Goal: Information Seeking & Learning: Understand process/instructions

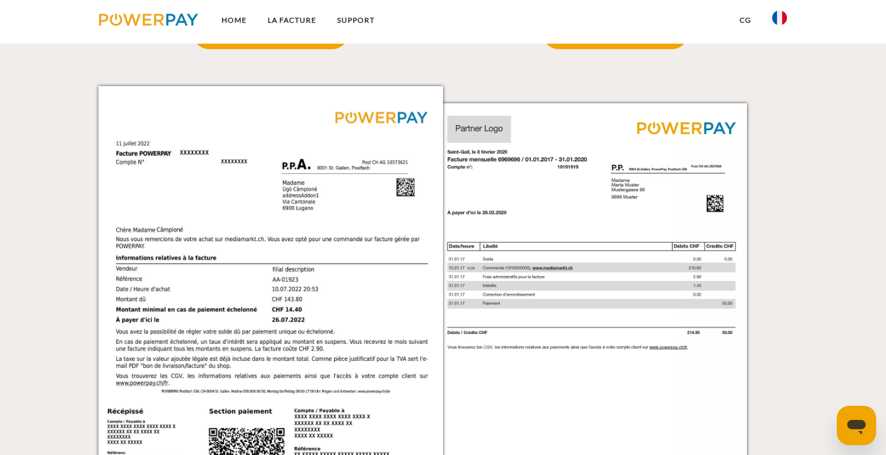
scroll to position [1168, 1]
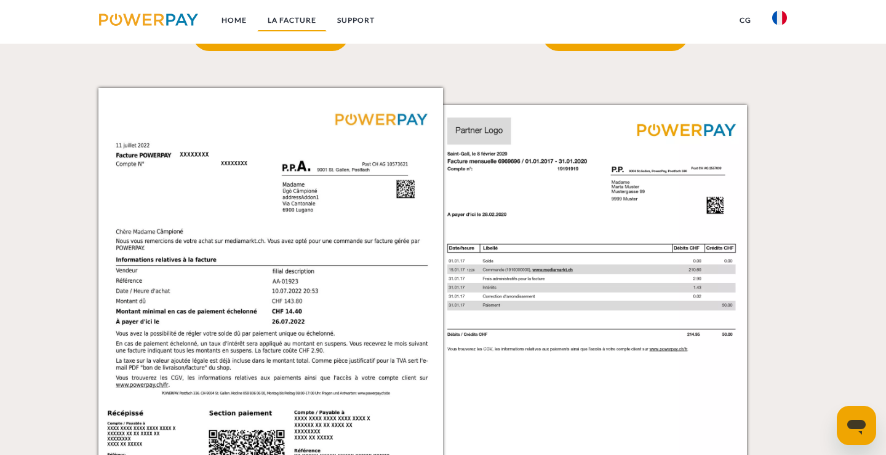
click at [314, 31] on link "LA FACTURE" at bounding box center [292, 20] width 70 height 22
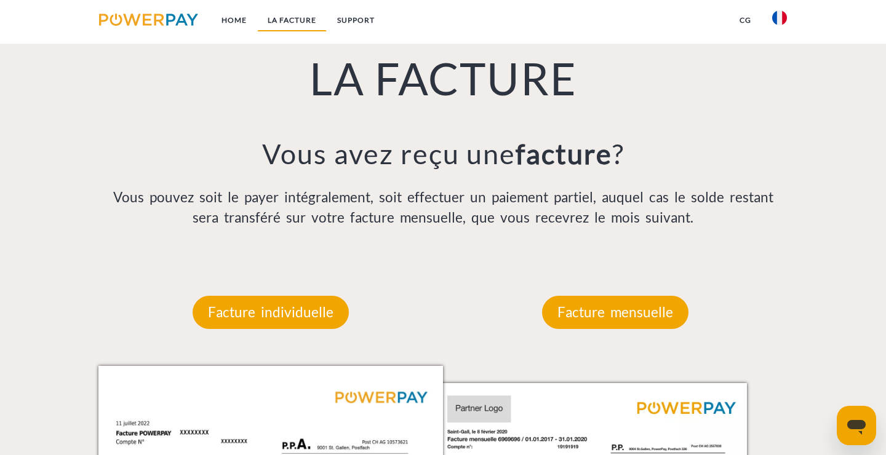
scroll to position [848, 0]
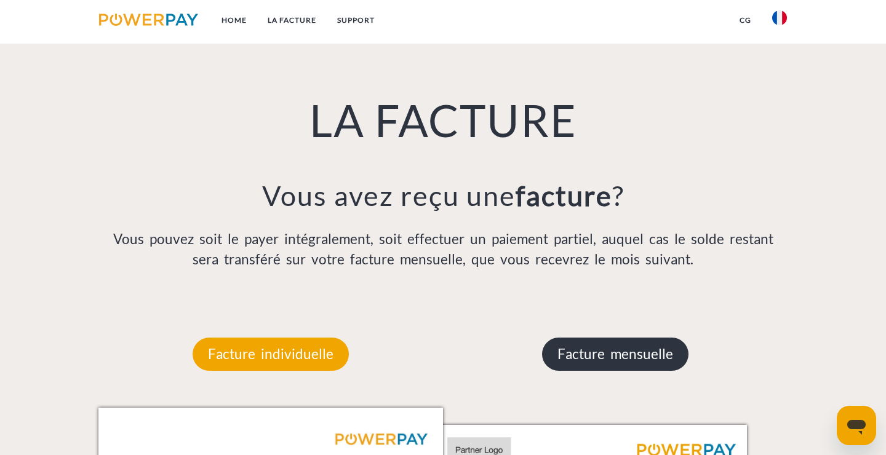
click at [608, 353] on p "Facture mensuelle" at bounding box center [615, 354] width 146 height 33
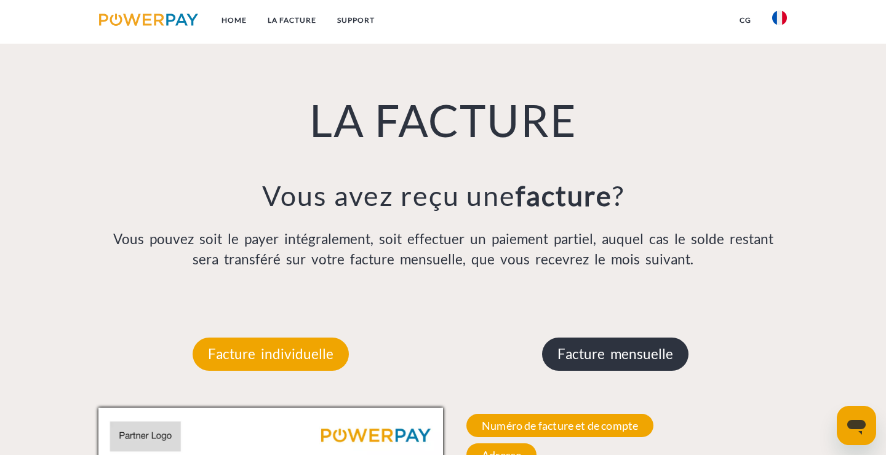
click at [615, 353] on p "Facture mensuelle" at bounding box center [615, 354] width 146 height 33
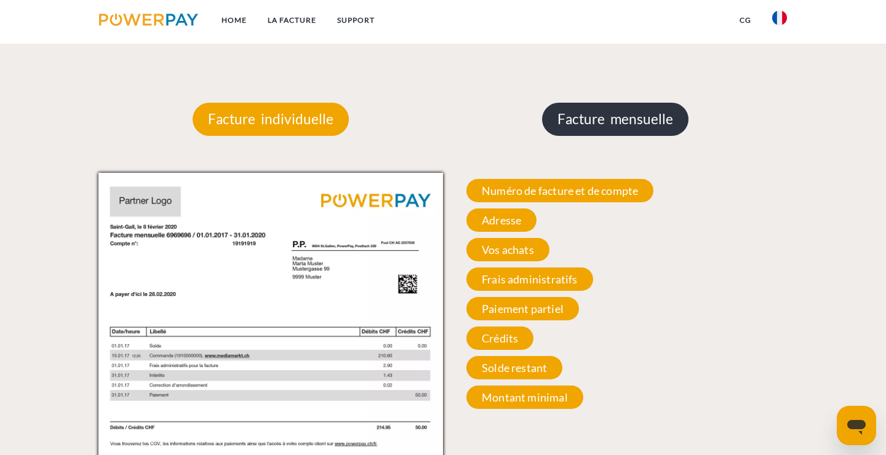
scroll to position [1084, 0]
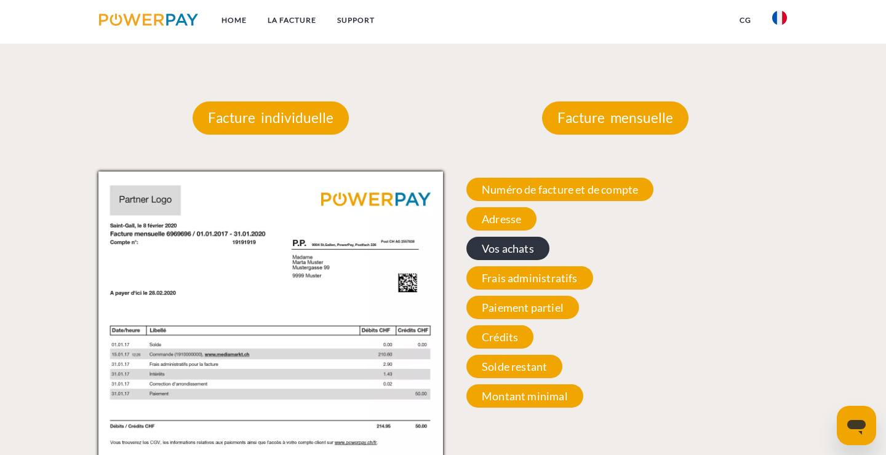
click at [518, 253] on span "Vos achats" at bounding box center [507, 248] width 83 height 23
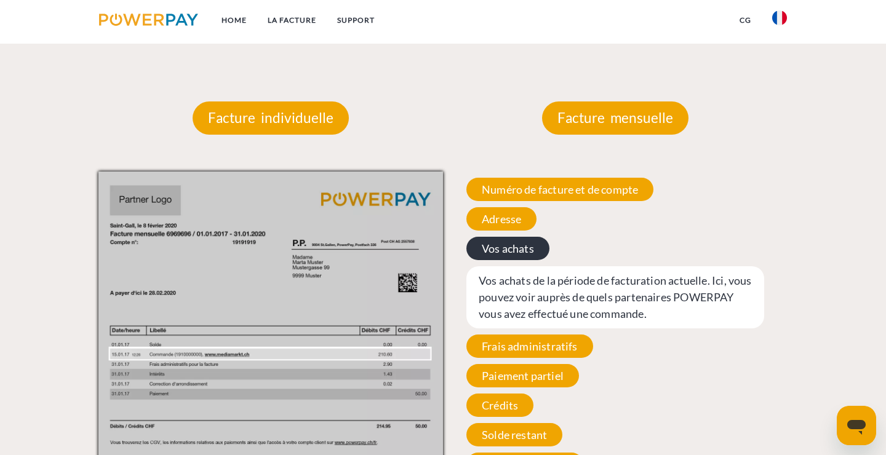
scroll to position [1100, 0]
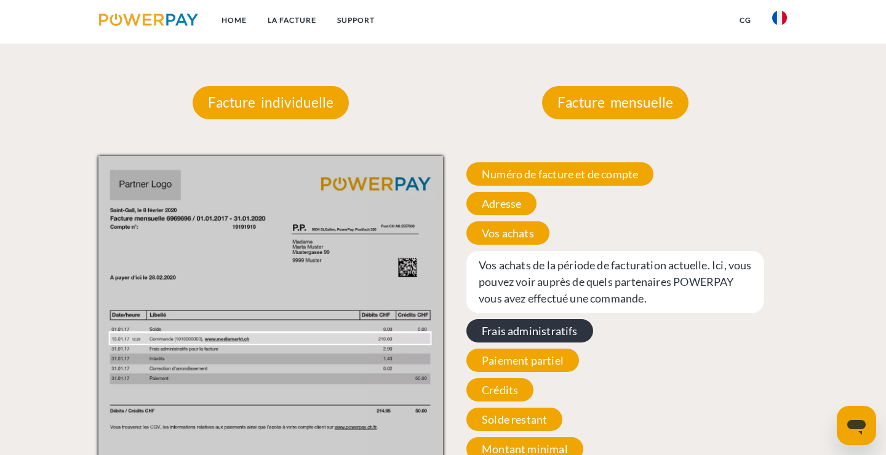
click at [524, 323] on span "Frais administratifs" at bounding box center [529, 330] width 127 height 23
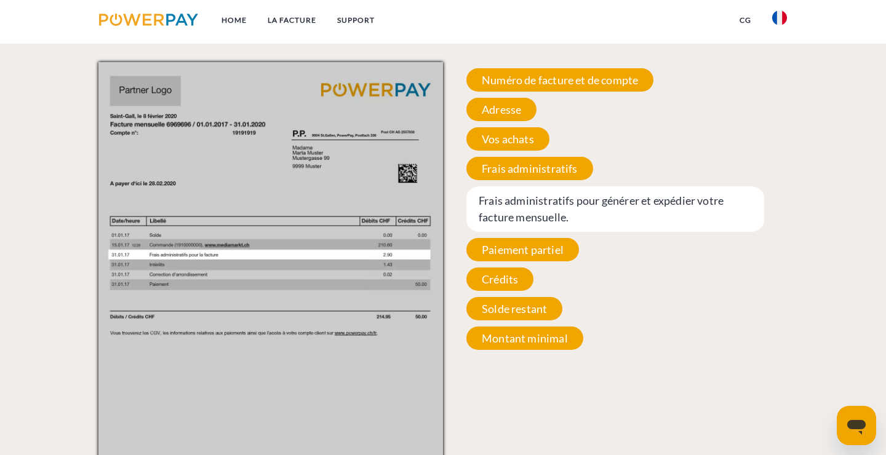
scroll to position [1194, 0]
click at [493, 279] on span "Crédits" at bounding box center [499, 278] width 67 height 23
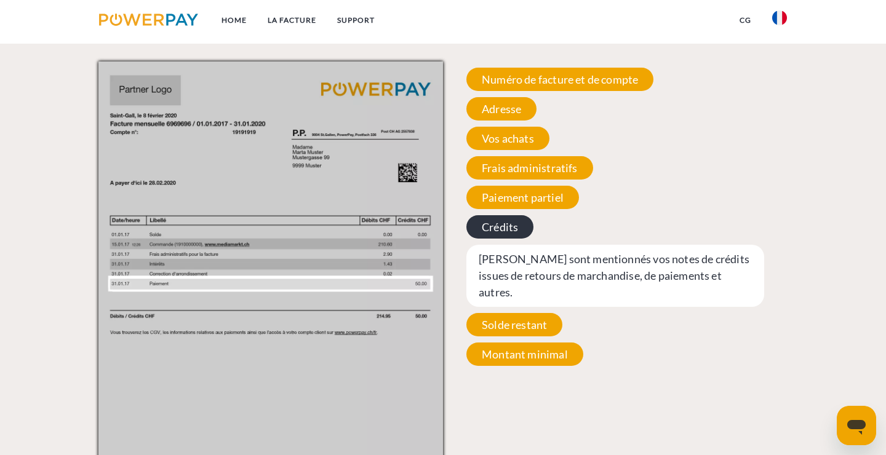
click at [498, 233] on span "Crédits" at bounding box center [499, 226] width 67 height 23
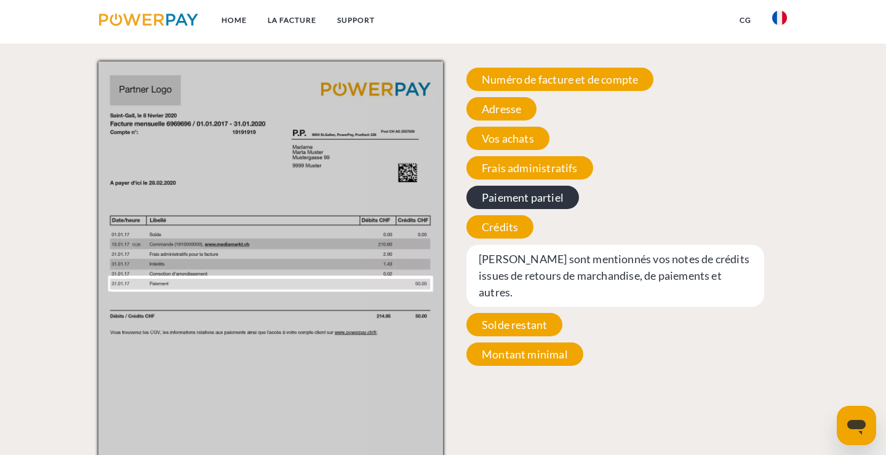
click at [533, 191] on span "Paiement partiel" at bounding box center [522, 197] width 113 height 23
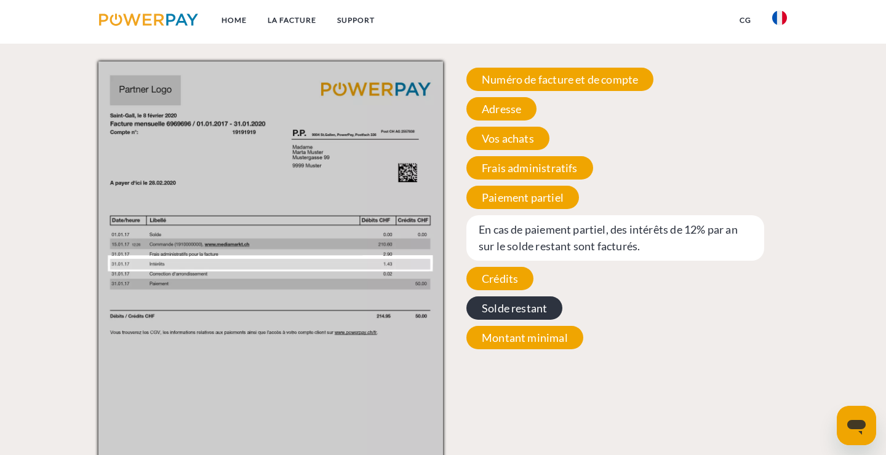
click at [515, 305] on span "Solde restant" at bounding box center [514, 308] width 96 height 23
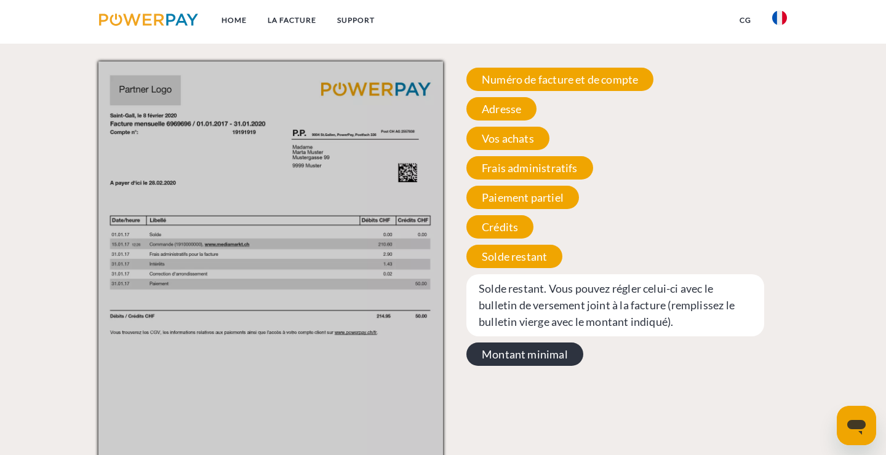
click at [512, 343] on span "Montant minimal" at bounding box center [524, 354] width 117 height 23
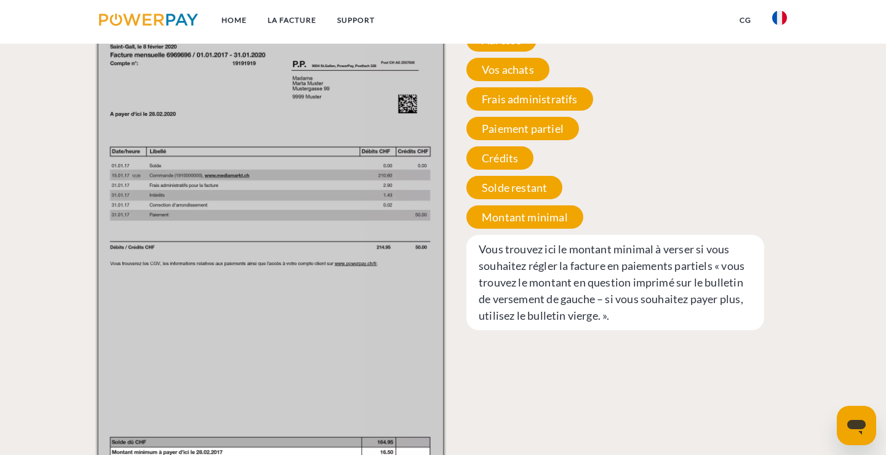
scroll to position [1264, 0]
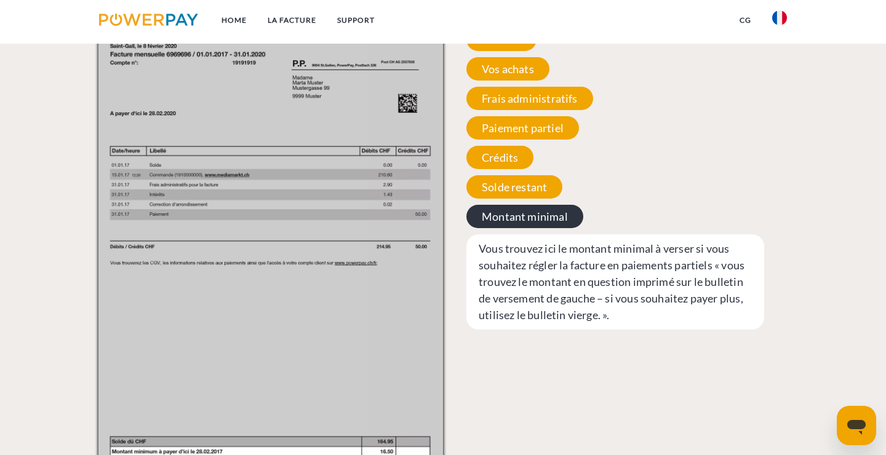
click at [520, 222] on span "Montant minimal" at bounding box center [524, 216] width 117 height 23
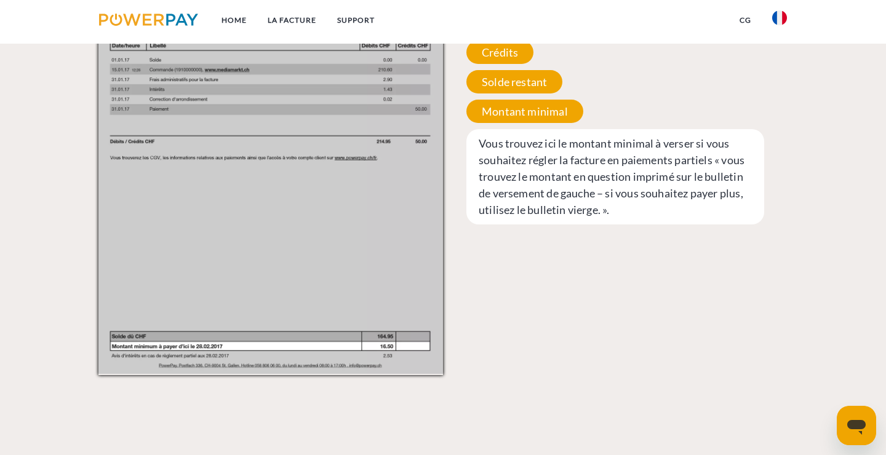
scroll to position [1303, 0]
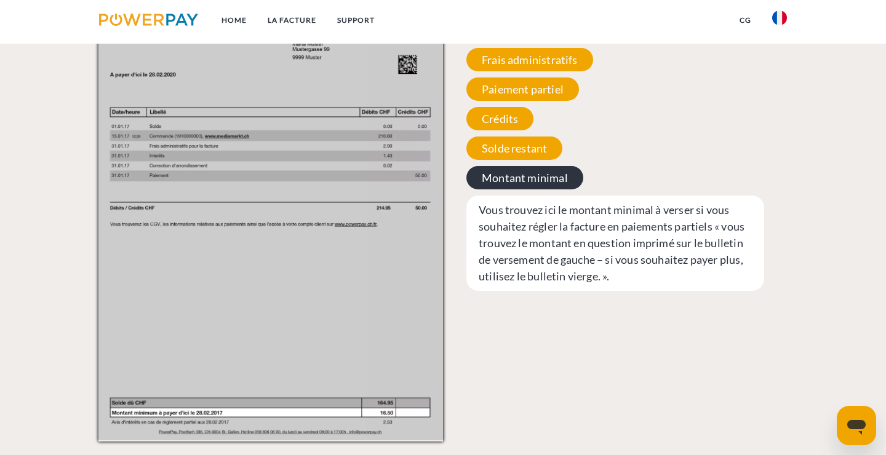
click at [554, 174] on span "Montant minimal" at bounding box center [524, 177] width 117 height 23
